Goal: Check status: Check status

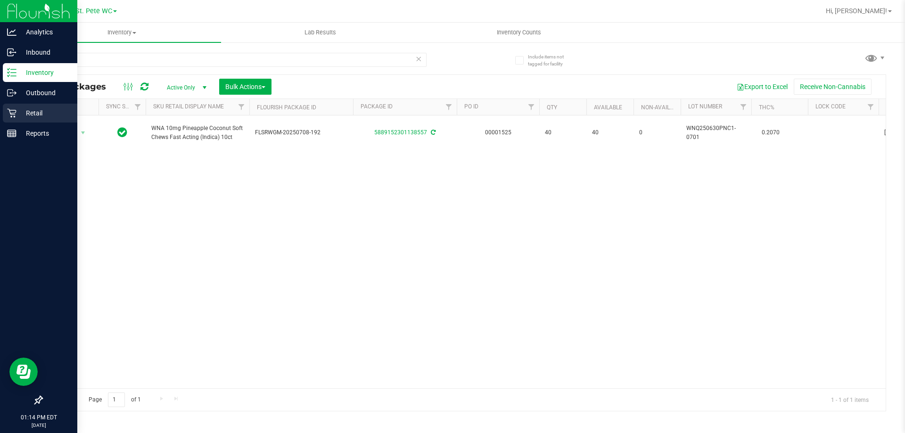
click at [17, 105] on div "Retail" at bounding box center [40, 113] width 75 height 19
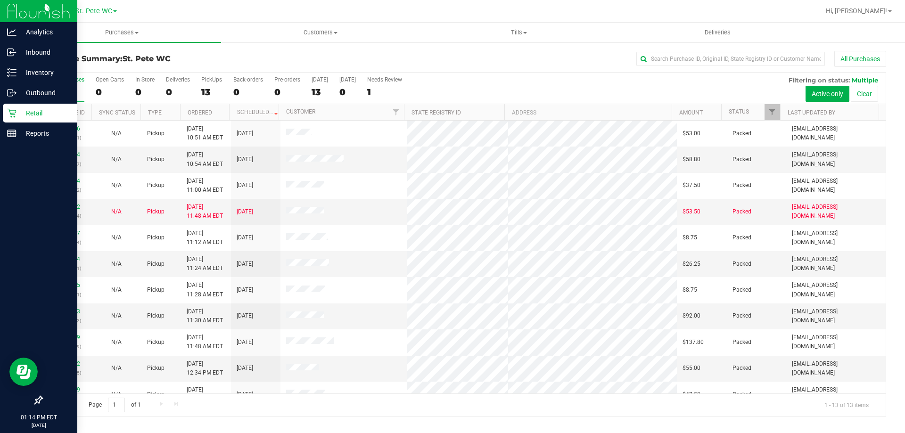
scroll to position [66, 0]
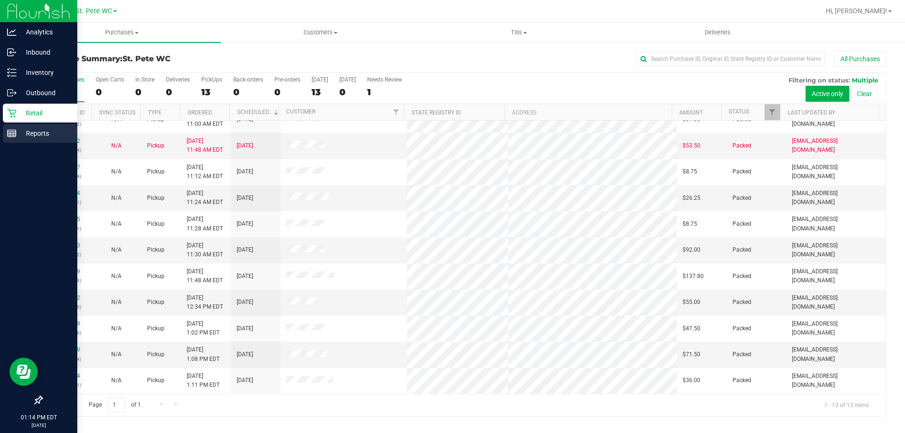
click at [21, 136] on p "Reports" at bounding box center [45, 133] width 57 height 11
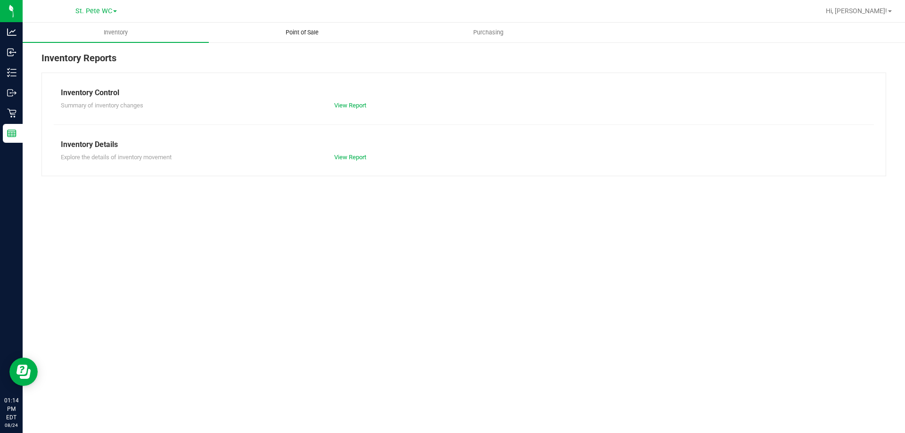
click at [303, 38] on uib-tab-heading "Point of Sale" at bounding box center [301, 32] width 185 height 19
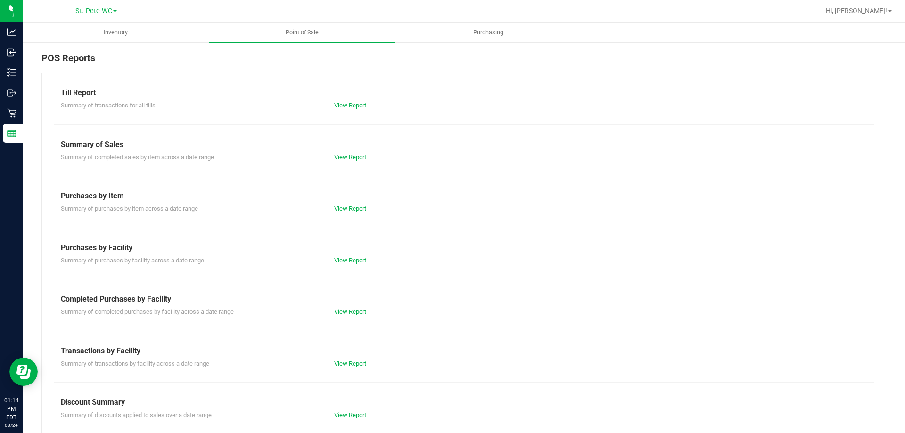
click at [359, 108] on link "View Report" at bounding box center [350, 105] width 32 height 7
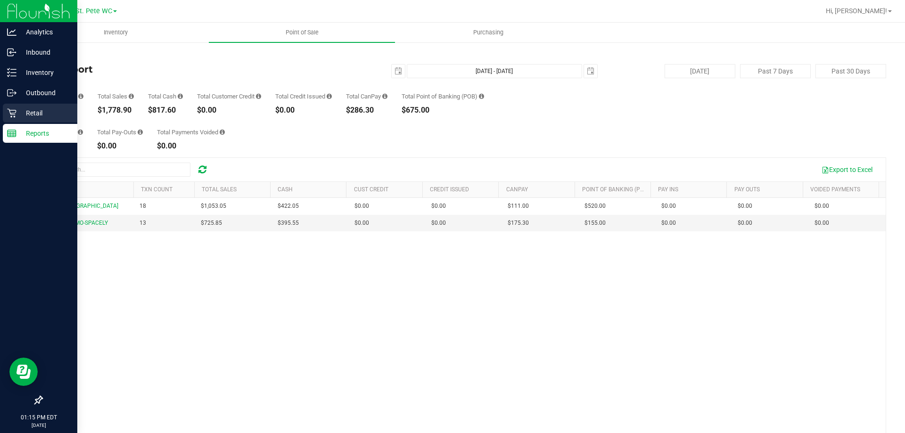
click at [13, 114] on icon at bounding box center [11, 112] width 9 height 9
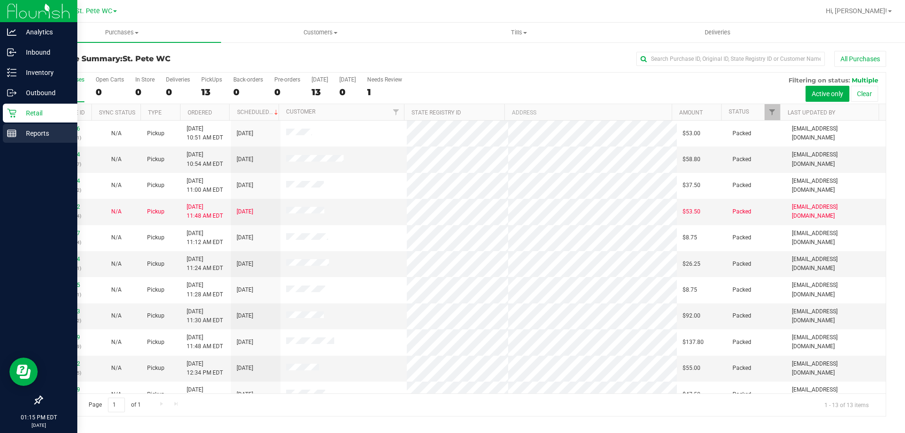
click at [17, 133] on p "Reports" at bounding box center [45, 133] width 57 height 11
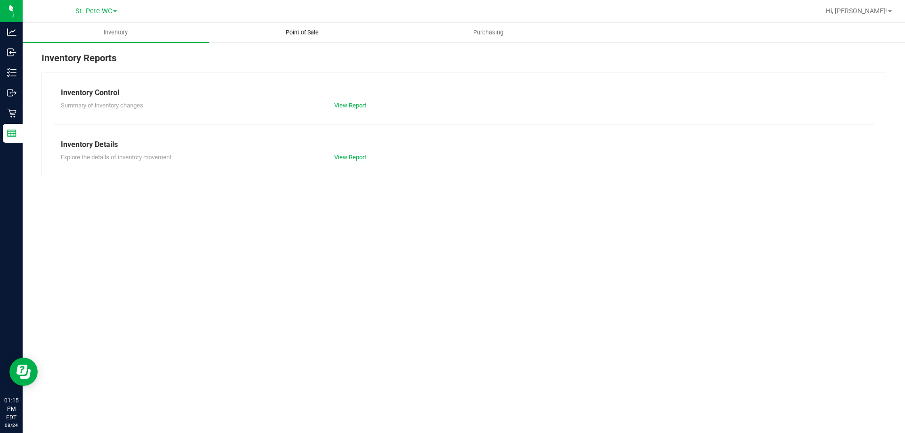
click at [296, 39] on uib-tab-heading "Point of Sale" at bounding box center [301, 32] width 185 height 19
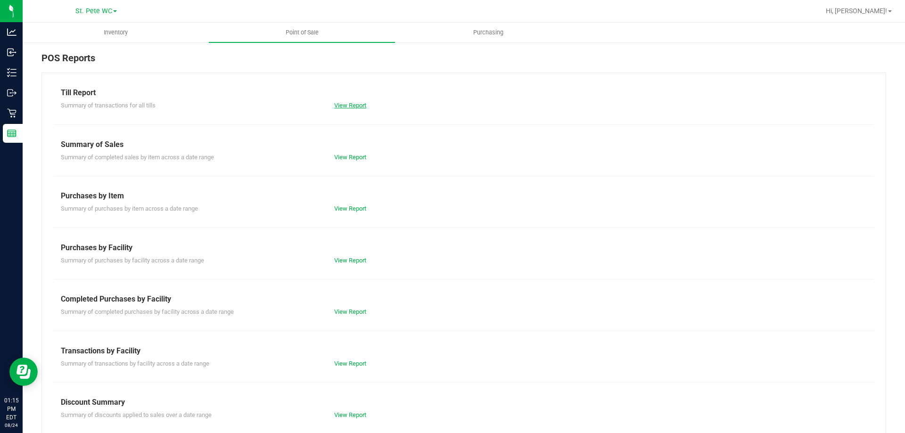
click at [345, 106] on link "View Report" at bounding box center [350, 105] width 32 height 7
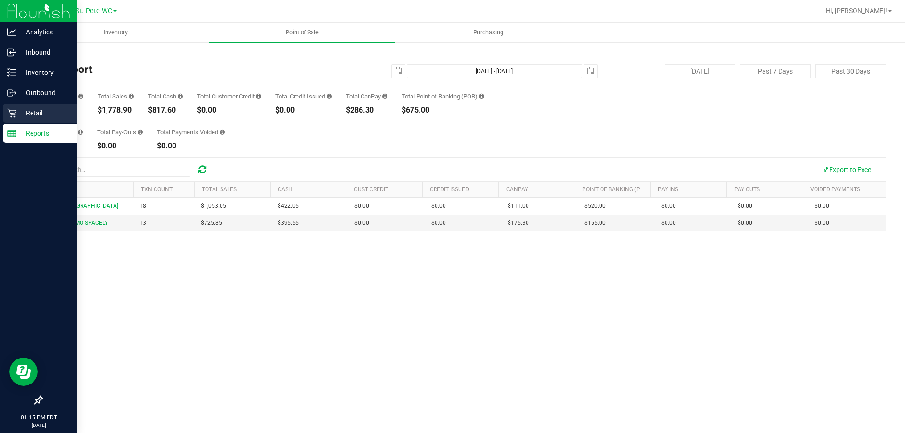
click at [17, 111] on p "Retail" at bounding box center [45, 113] width 57 height 11
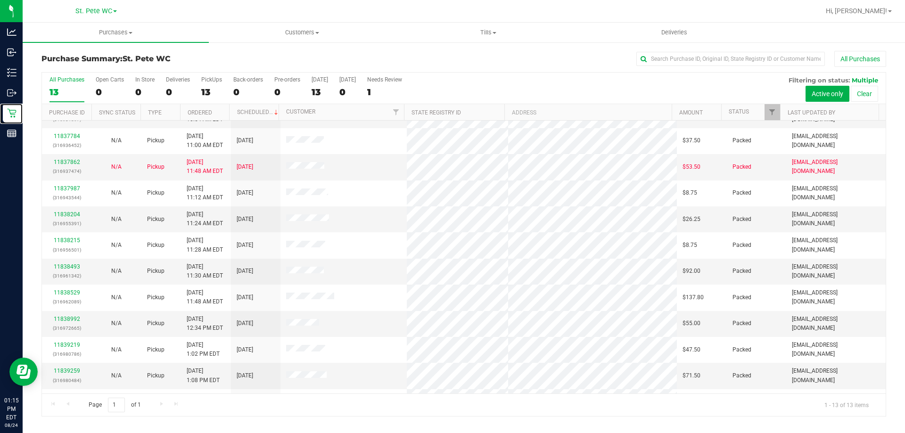
scroll to position [66, 0]
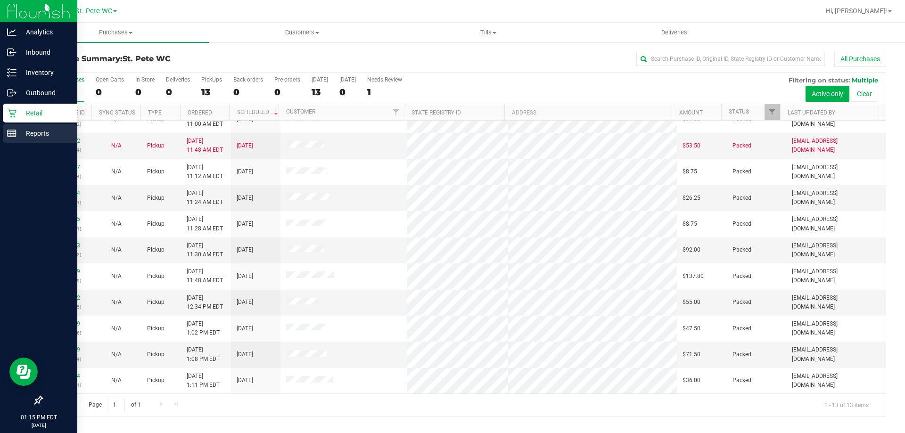
click at [42, 132] on p "Reports" at bounding box center [45, 133] width 57 height 11
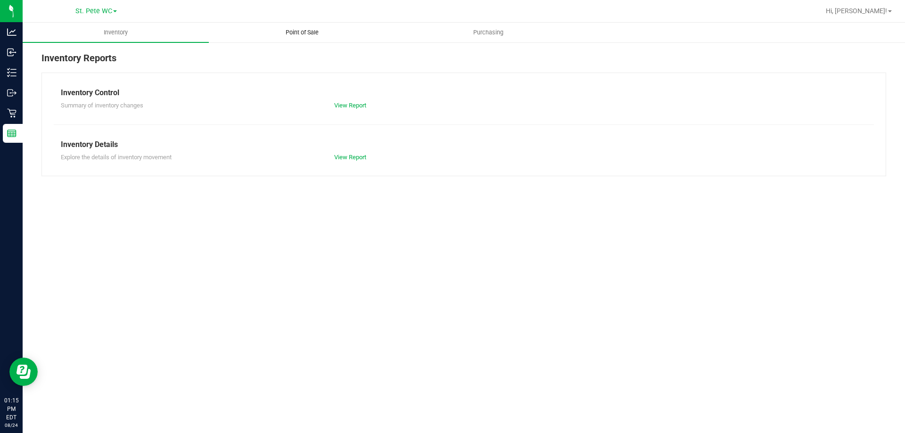
click at [298, 38] on uib-tab-heading "Point of Sale" at bounding box center [301, 32] width 185 height 19
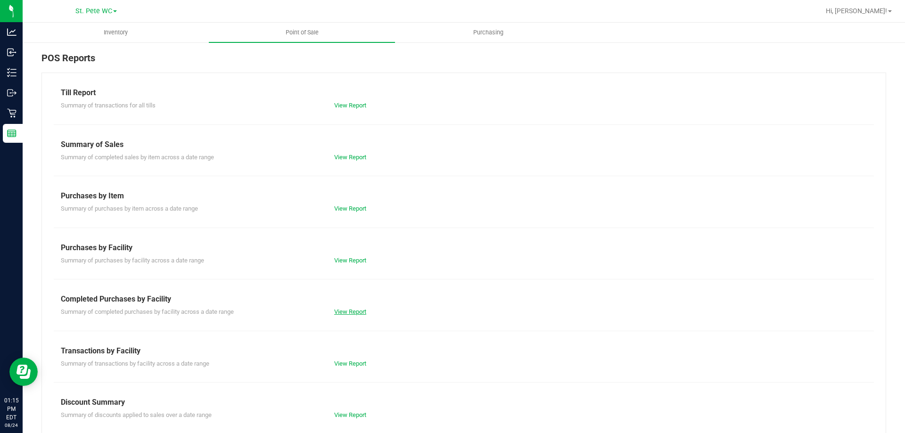
click at [348, 313] on link "View Report" at bounding box center [350, 311] width 32 height 7
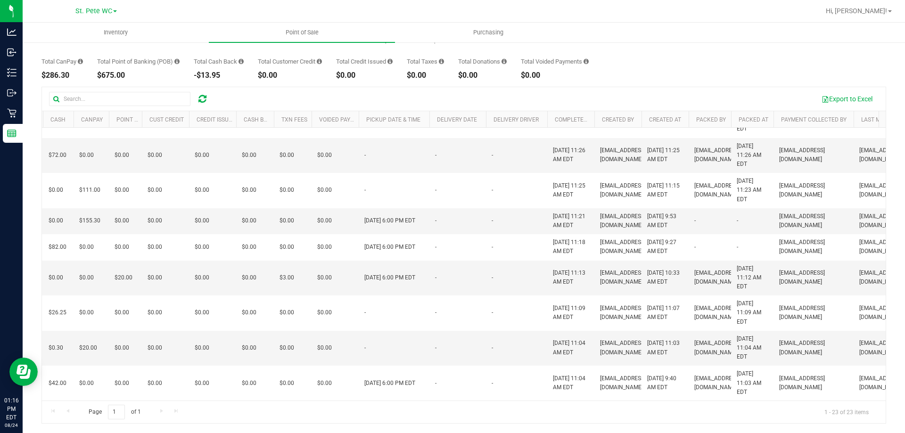
scroll to position [0, 519]
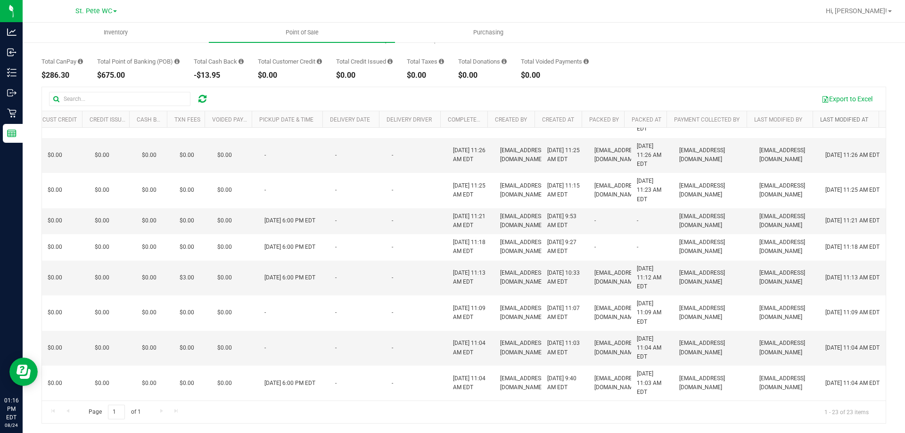
click at [840, 118] on link "Last Modified At" at bounding box center [845, 119] width 48 height 7
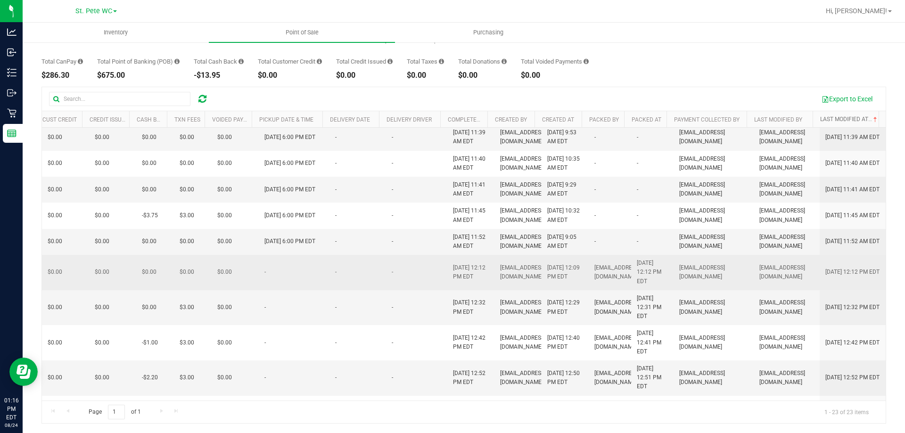
scroll to position [0, 0]
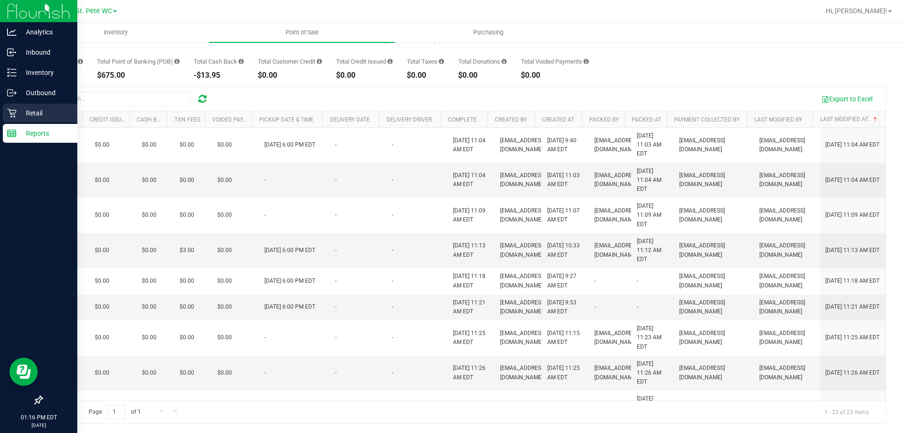
click at [13, 117] on icon at bounding box center [11, 112] width 9 height 9
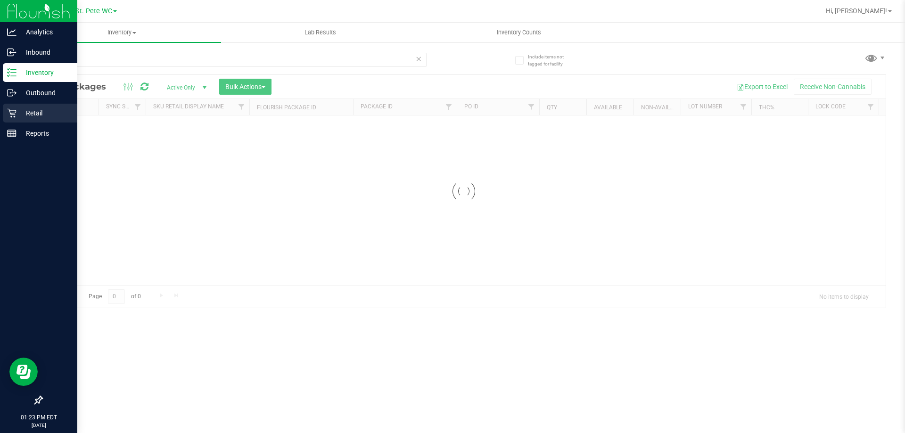
click at [16, 109] on icon at bounding box center [11, 112] width 9 height 9
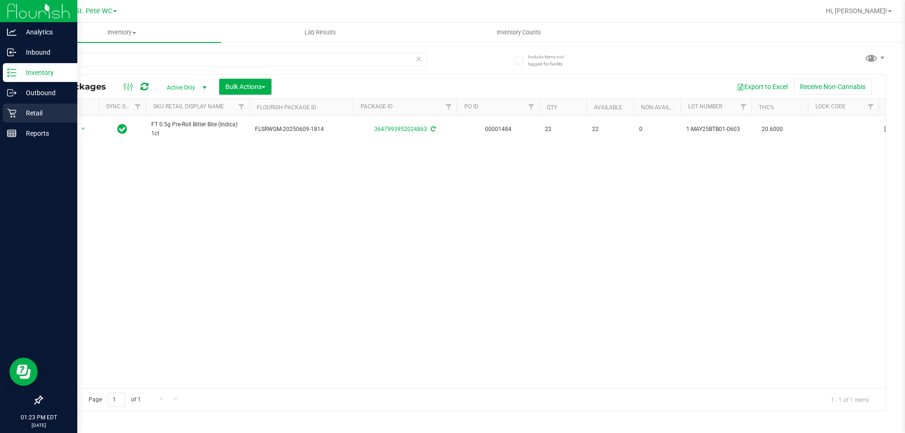
click at [16, 109] on icon at bounding box center [11, 112] width 9 height 9
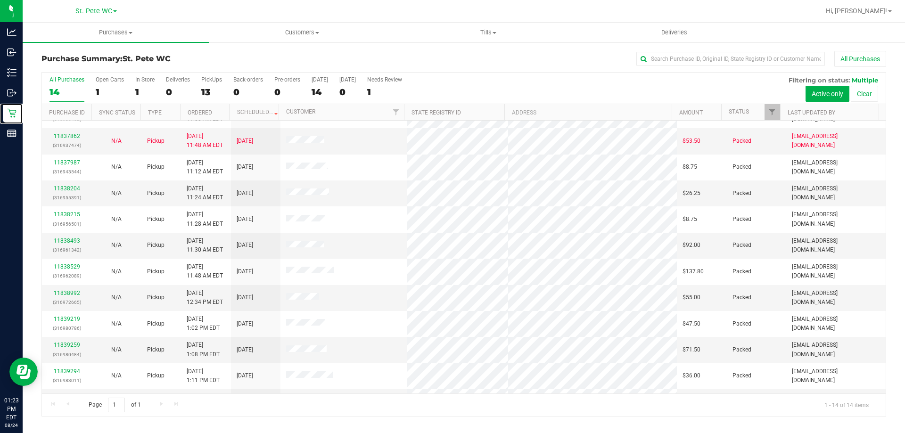
scroll to position [92, 0]
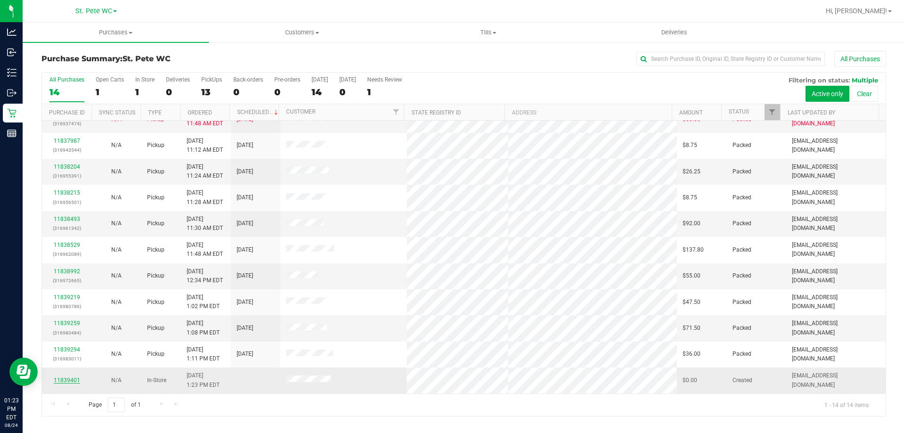
click at [65, 377] on link "11839401" at bounding box center [67, 380] width 26 height 7
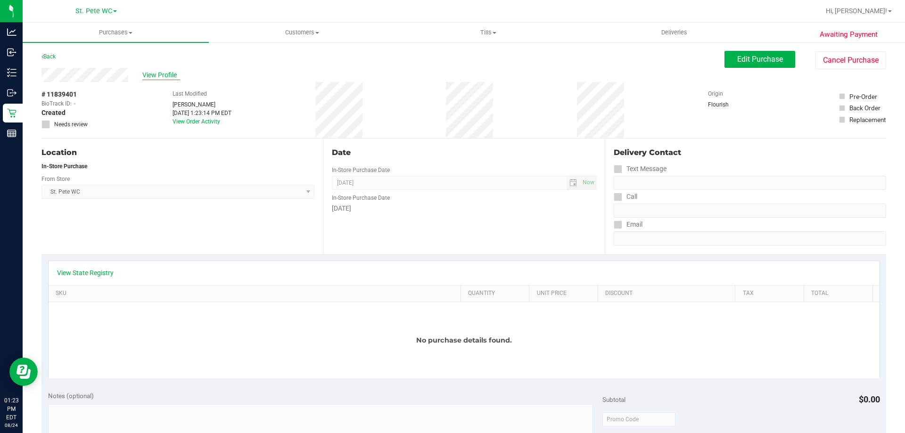
click at [150, 73] on span "View Profile" at bounding box center [161, 75] width 38 height 10
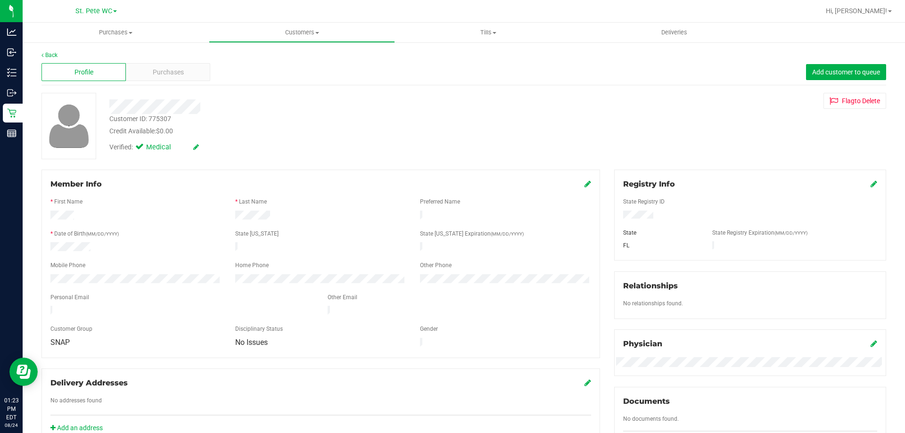
click at [150, 73] on div "Purchases" at bounding box center [168, 72] width 84 height 18
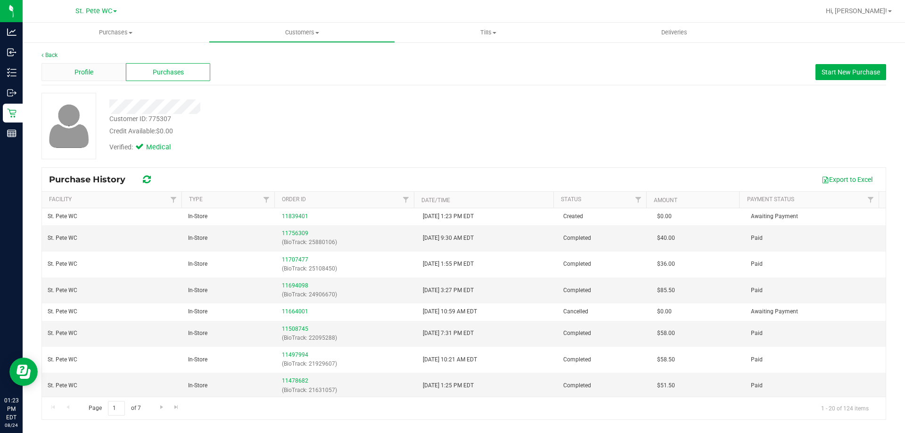
click at [75, 69] on span "Profile" at bounding box center [84, 72] width 19 height 10
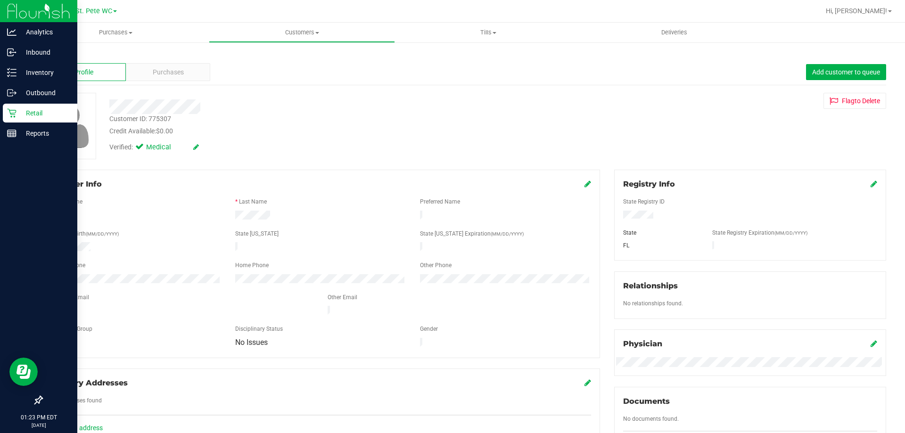
click at [33, 115] on p "Retail" at bounding box center [45, 113] width 57 height 11
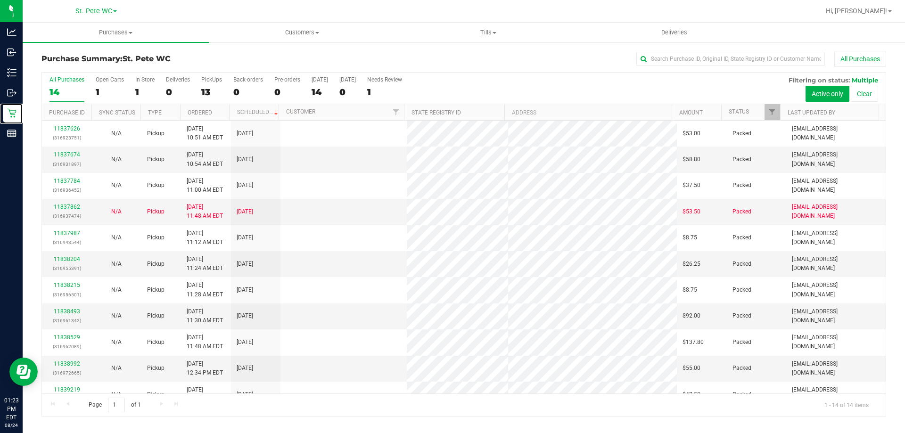
scroll to position [92, 0]
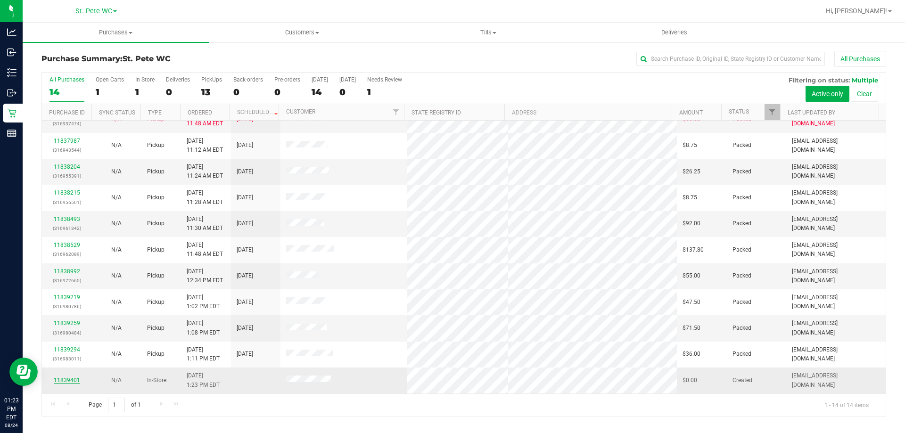
click at [61, 380] on link "11839401" at bounding box center [67, 380] width 26 height 7
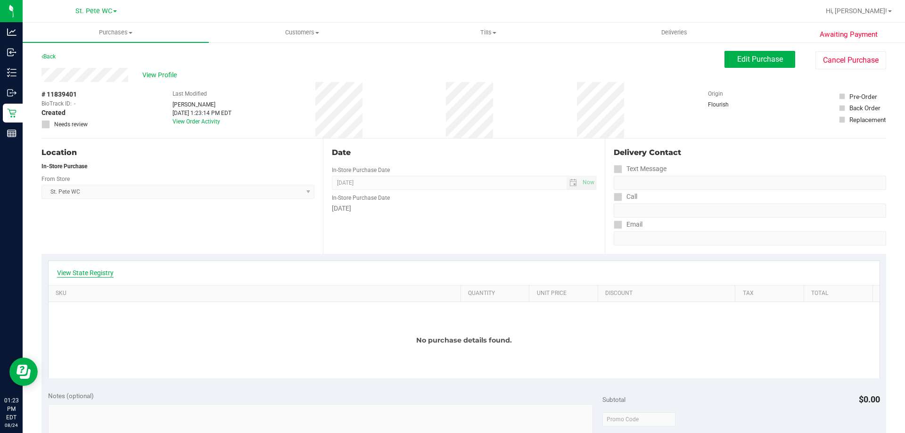
click at [101, 272] on link "View State Registry" at bounding box center [85, 272] width 57 height 9
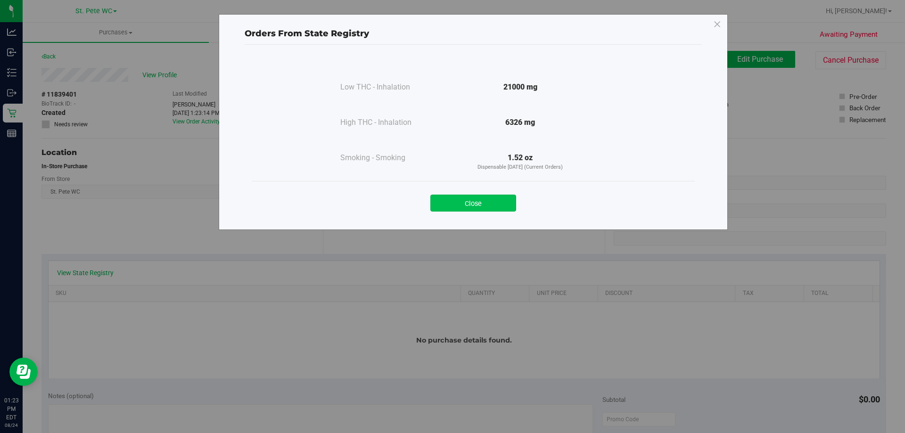
click at [495, 207] on button "Close" at bounding box center [474, 203] width 86 height 17
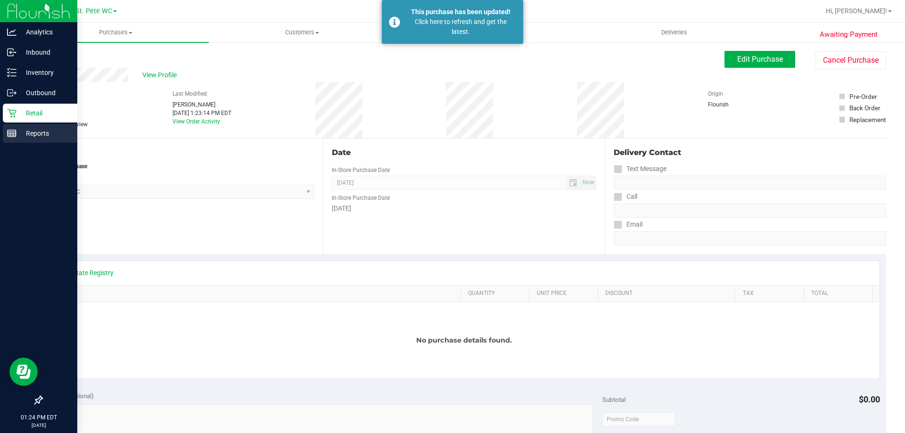
click at [16, 141] on div "Reports" at bounding box center [40, 133] width 75 height 19
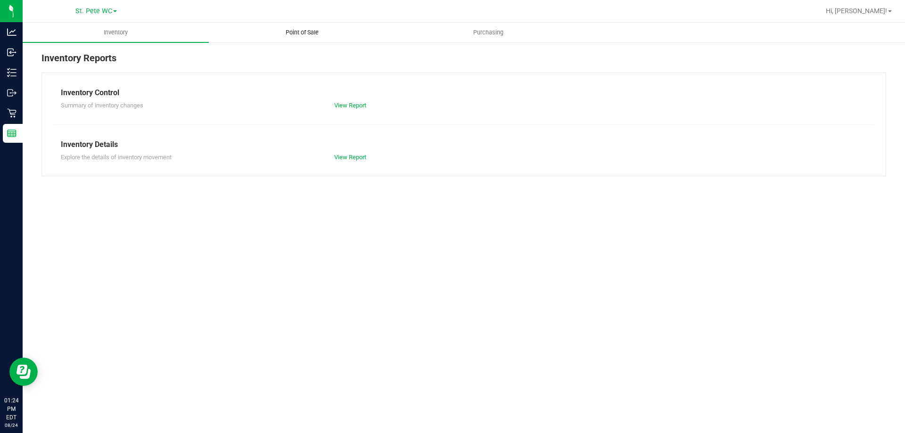
click at [295, 36] on span "Point of Sale" at bounding box center [302, 32] width 58 height 8
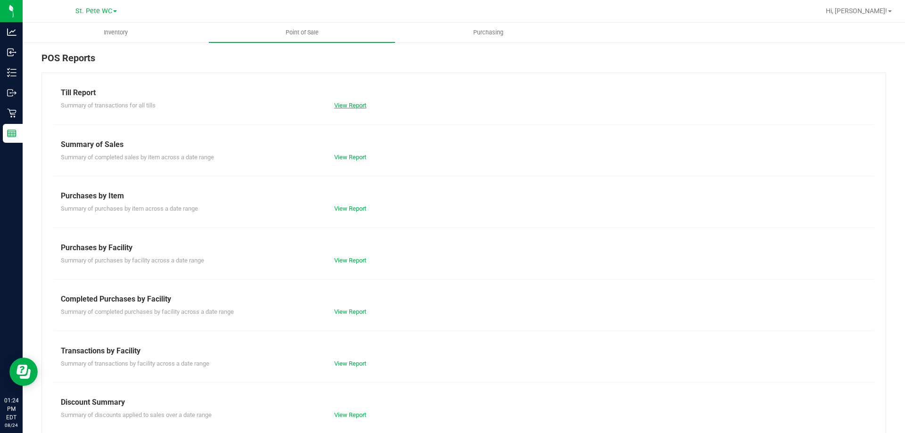
click at [354, 107] on link "View Report" at bounding box center [350, 105] width 32 height 7
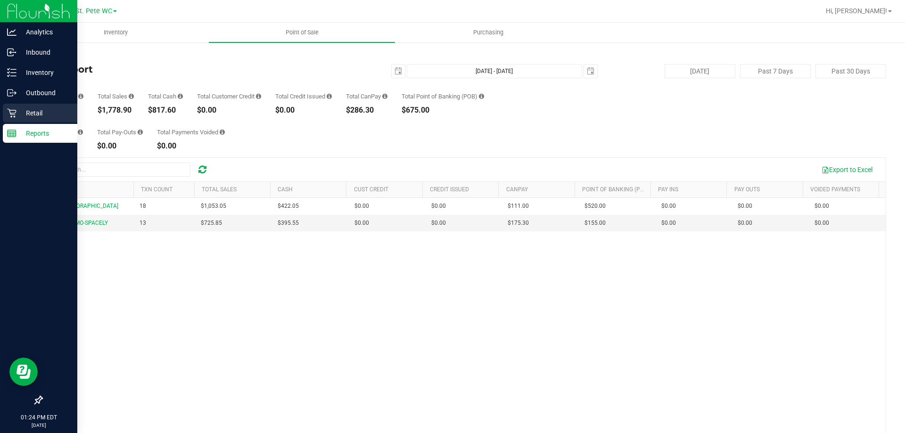
click at [17, 116] on p "Retail" at bounding box center [45, 113] width 57 height 11
